Goal: Transaction & Acquisition: Purchase product/service

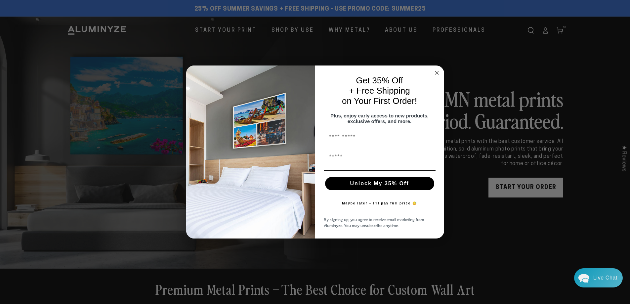
click at [438, 73] on circle "Close dialog" at bounding box center [437, 73] width 8 height 8
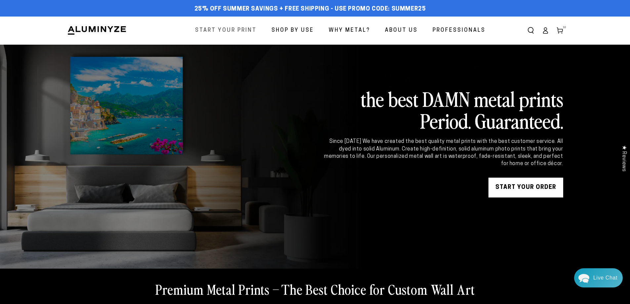
click at [234, 25] on link "Start Your Print" at bounding box center [225, 31] width 71 height 18
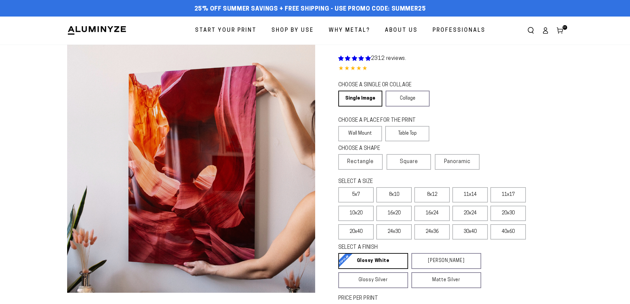
select select "**********"
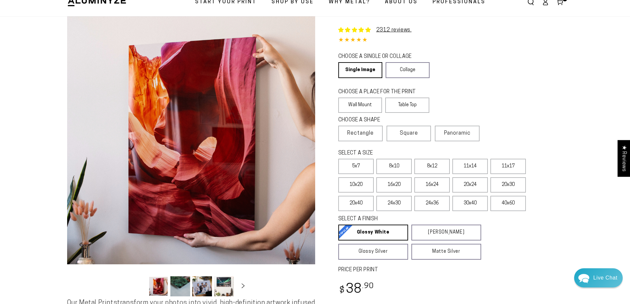
scroll to position [66, 0]
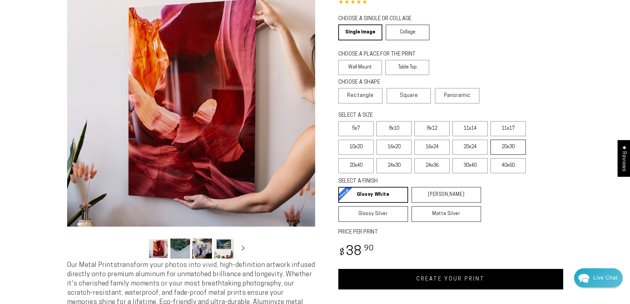
click at [498, 151] on label "20x30" at bounding box center [507, 146] width 35 height 15
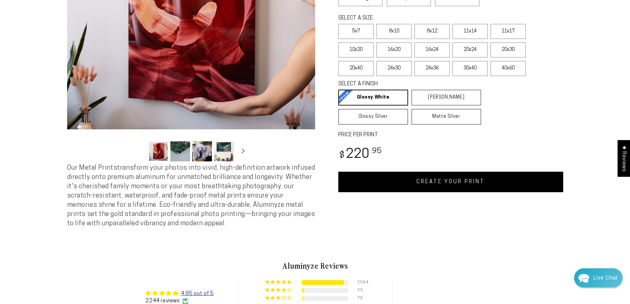
scroll to position [165, 0]
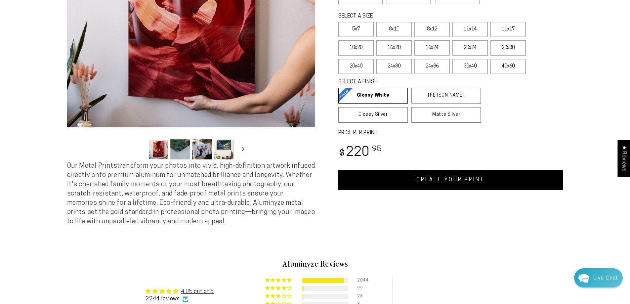
click at [454, 183] on link "CREATE YOUR PRINT" at bounding box center [450, 180] width 225 height 20
